Goal: Task Accomplishment & Management: Use online tool/utility

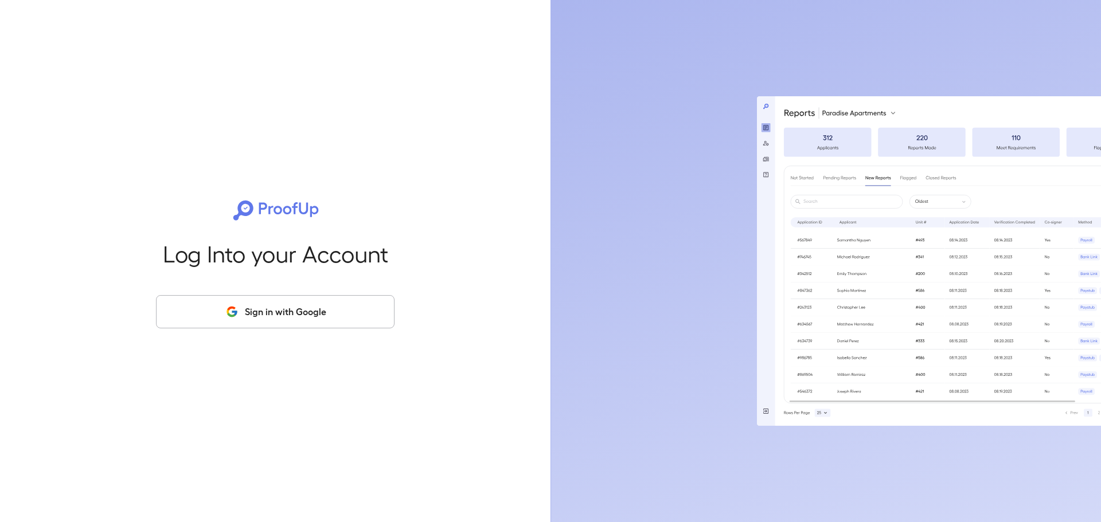
click at [304, 317] on button "Sign in with Google" at bounding box center [275, 311] width 239 height 33
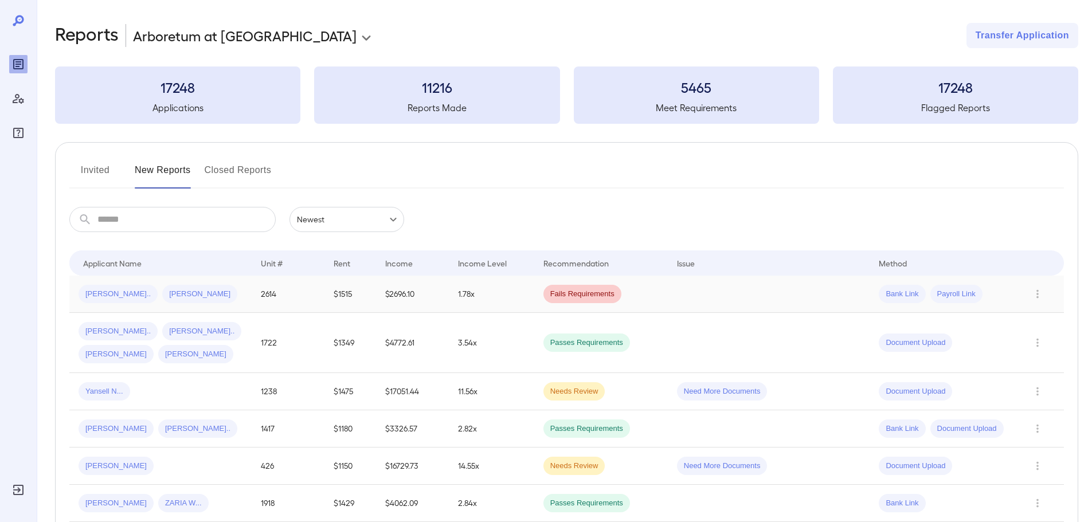
click at [186, 290] on span "[PERSON_NAME]" at bounding box center [199, 294] width 75 height 11
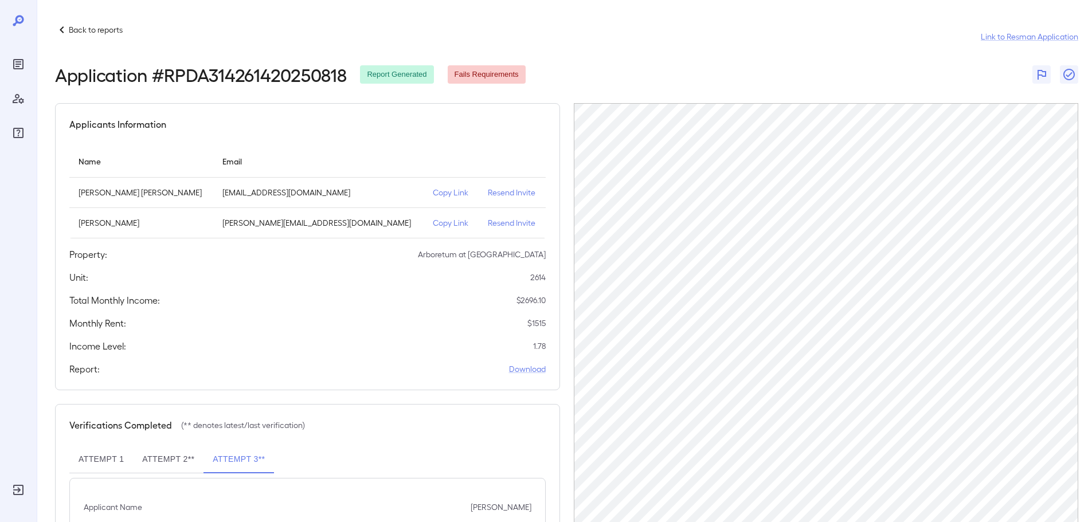
click at [433, 193] on p "Copy Link" at bounding box center [451, 192] width 37 height 11
click at [83, 20] on div "Back to reports Link to Resman Application Application # RPDA314261420250818 Re…" at bounding box center [565, 303] width 1056 height 606
click at [83, 26] on p "Back to reports" at bounding box center [96, 29] width 54 height 11
